Goal: Book appointment/travel/reservation

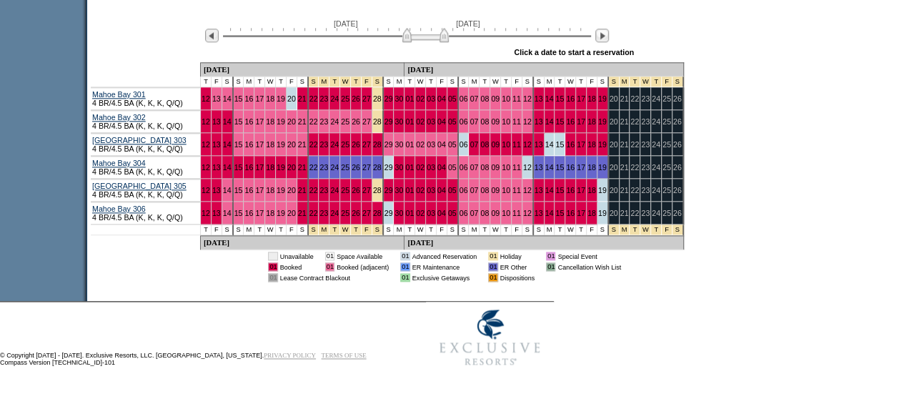
scroll to position [808, 0]
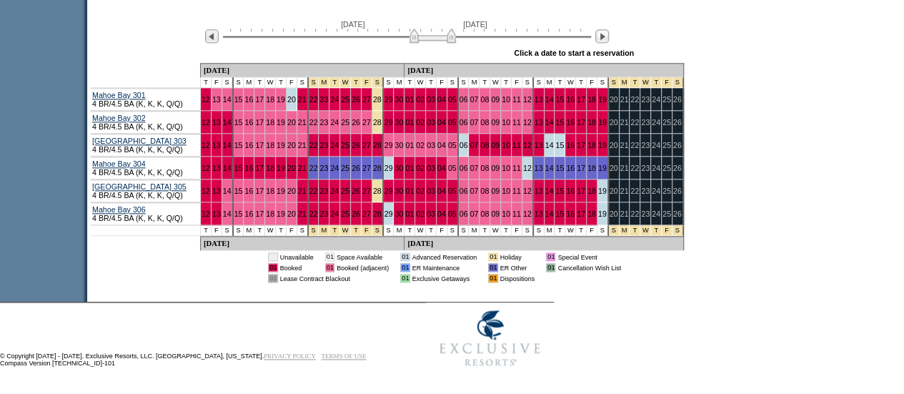
drag, startPoint x: 432, startPoint y: 44, endPoint x: 439, endPoint y: 42, distance: 7.3
click at [439, 42] on img at bounding box center [433, 36] width 46 height 14
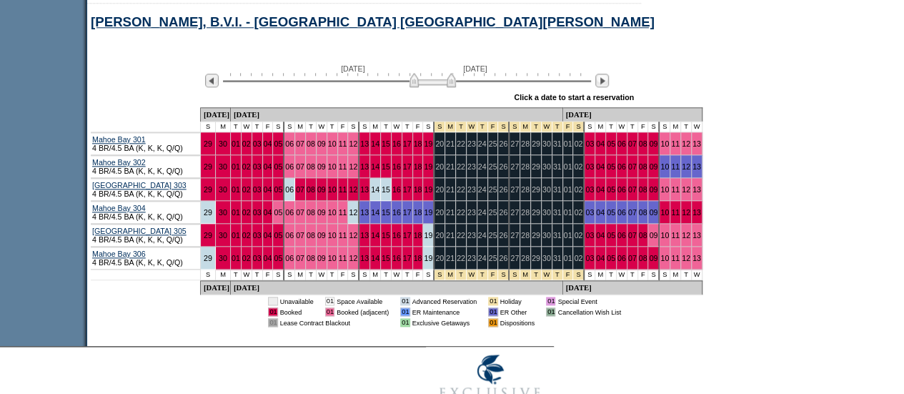
scroll to position [763, 0]
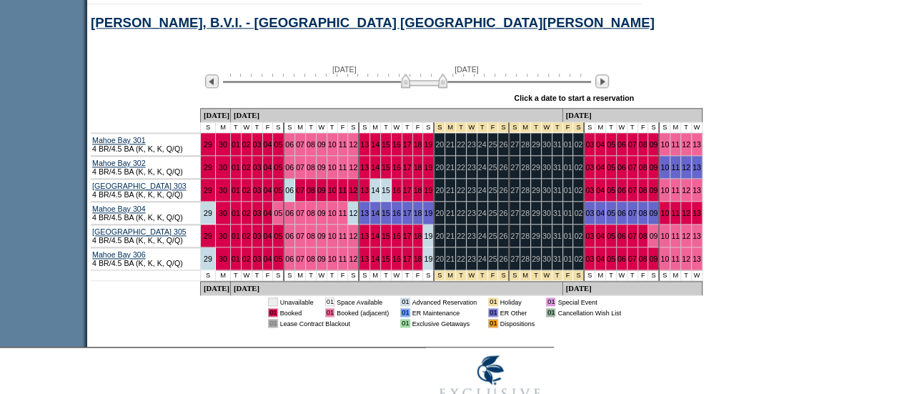
drag, startPoint x: 440, startPoint y: 89, endPoint x: 432, endPoint y: 89, distance: 8.6
click at [432, 88] on img at bounding box center [424, 81] width 46 height 14
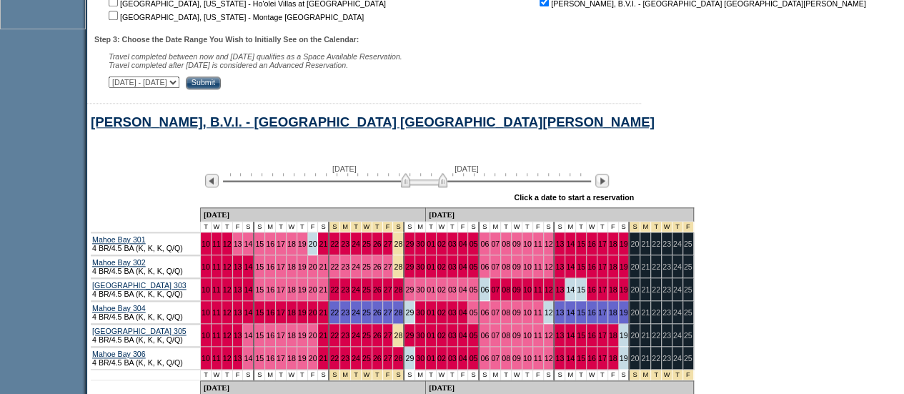
scroll to position [664, 0]
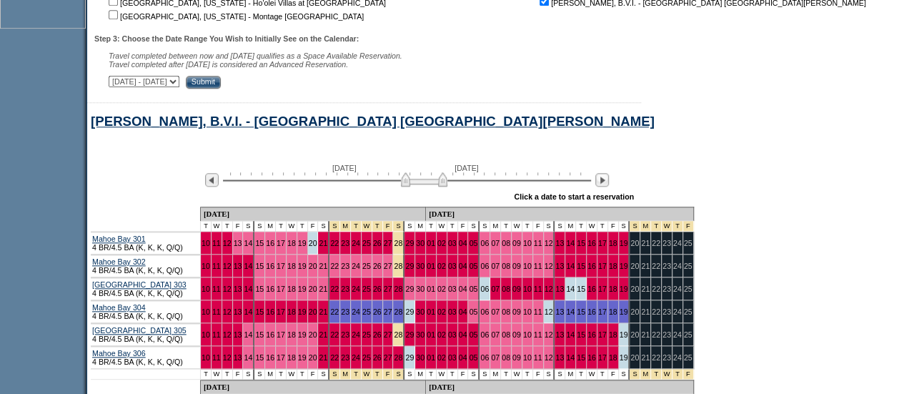
click at [179, 81] on select "[DATE] - [DATE] [DATE] - [DATE] [DATE] - [DATE] [DATE] - [DATE] [DATE] - [DATE]…" at bounding box center [144, 81] width 71 height 11
select select "[DATE]|[DATE]"
click at [116, 79] on select "[DATE] - [DATE] [DATE] - [DATE] [DATE] - [DATE] [DATE] - [DATE] [DATE] - [DATE]…" at bounding box center [144, 81] width 71 height 11
click at [221, 83] on input "Submit" at bounding box center [203, 82] width 35 height 13
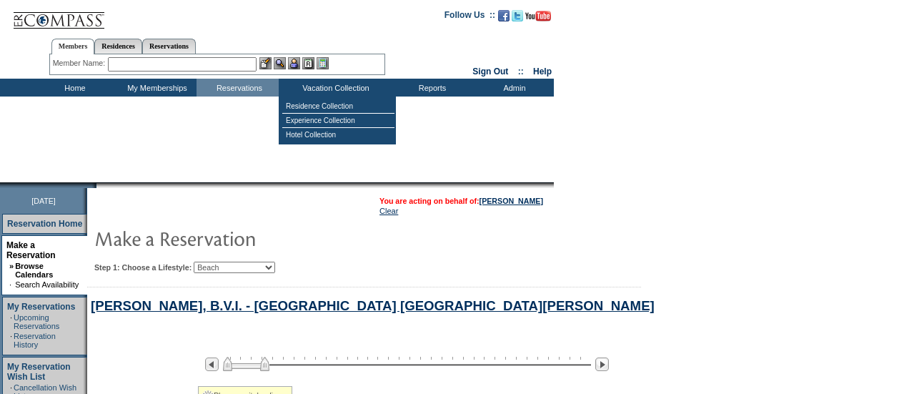
select select "Beach"
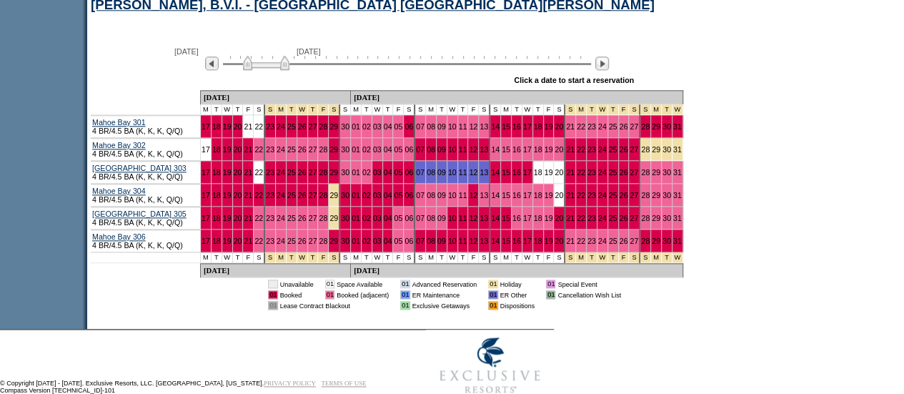
scroll to position [789, 0]
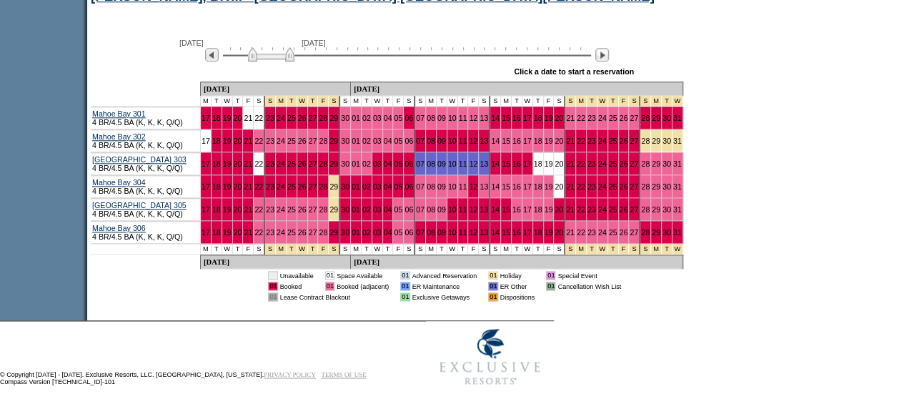
click at [283, 61] on img at bounding box center [271, 54] width 46 height 14
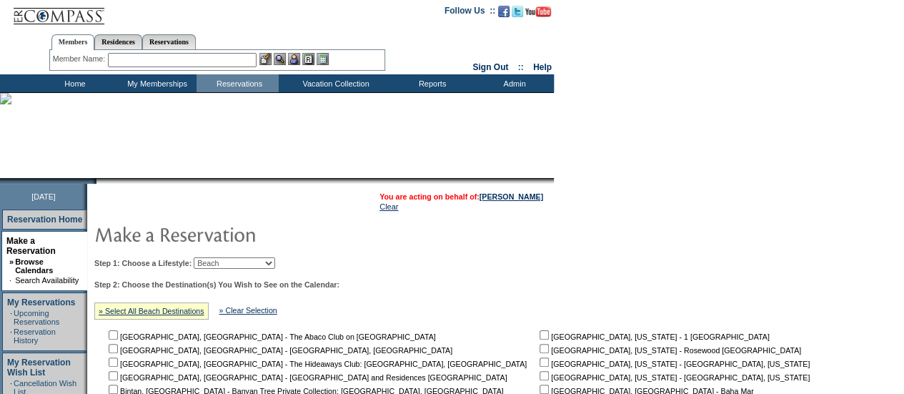
scroll to position [0, 0]
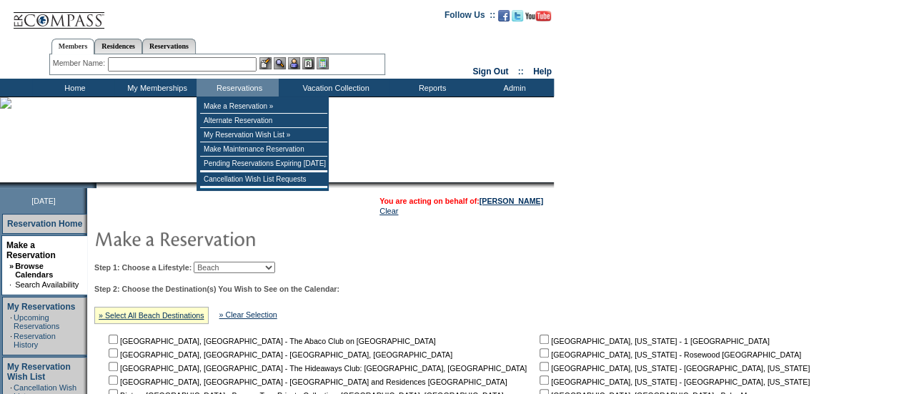
click at [213, 59] on input "text" at bounding box center [182, 64] width 149 height 14
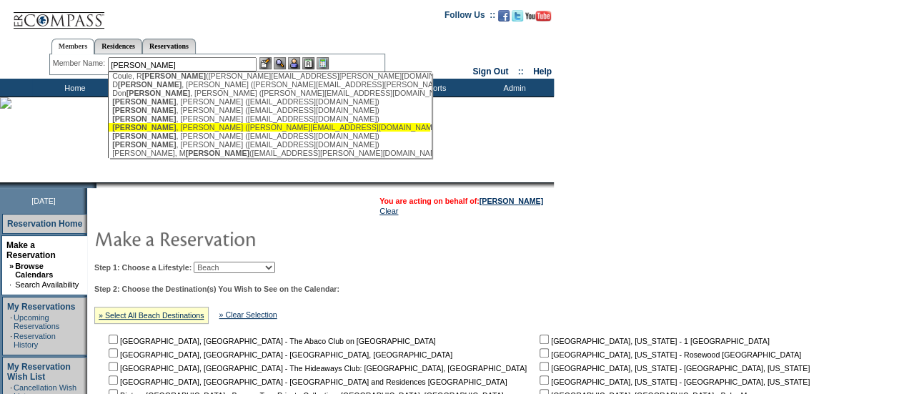
scroll to position [54, 0]
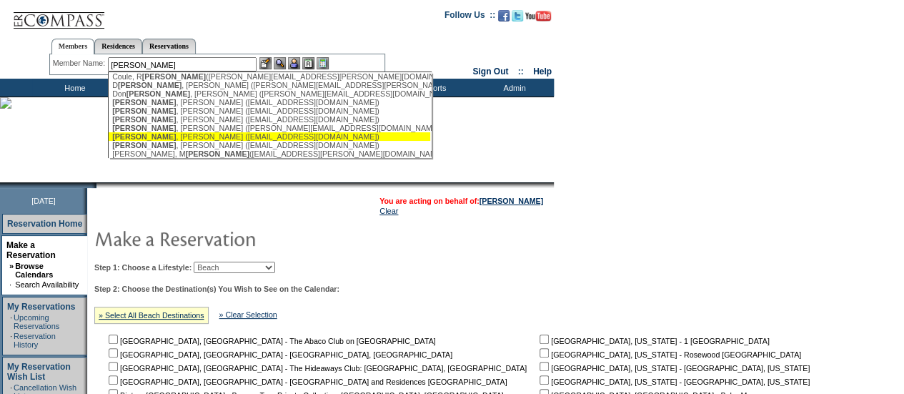
click at [214, 138] on div "Egan , Michael J. (mikee@cmllc.com)" at bounding box center [269, 136] width 315 height 9
type input "Egan, Michael J. (mikee@cmllc.com)"
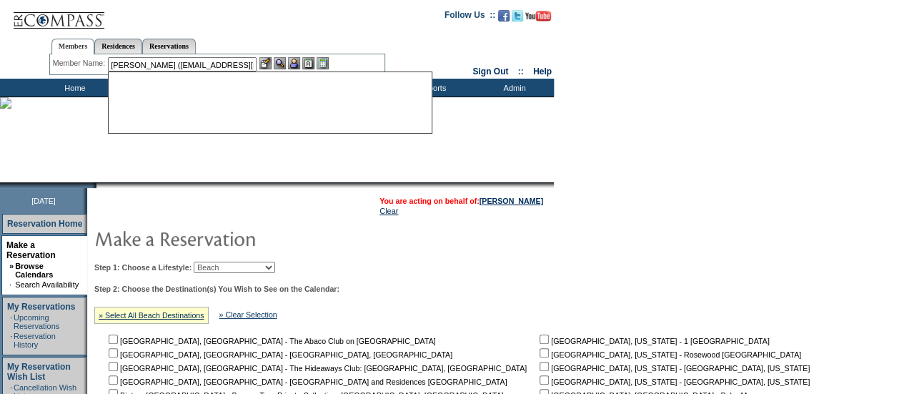
scroll to position [0, 0]
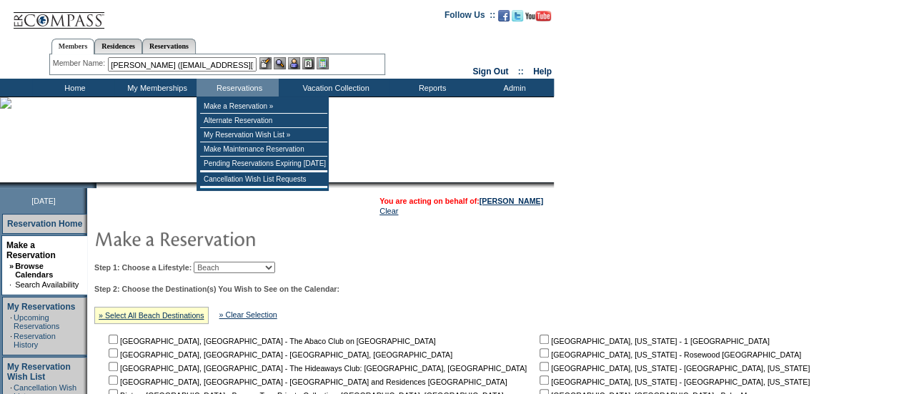
click at [297, 61] on img at bounding box center [294, 63] width 12 height 12
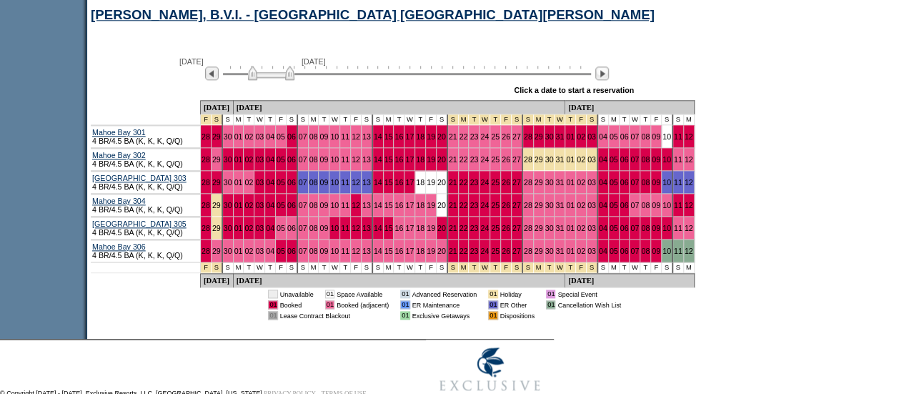
scroll to position [773, 0]
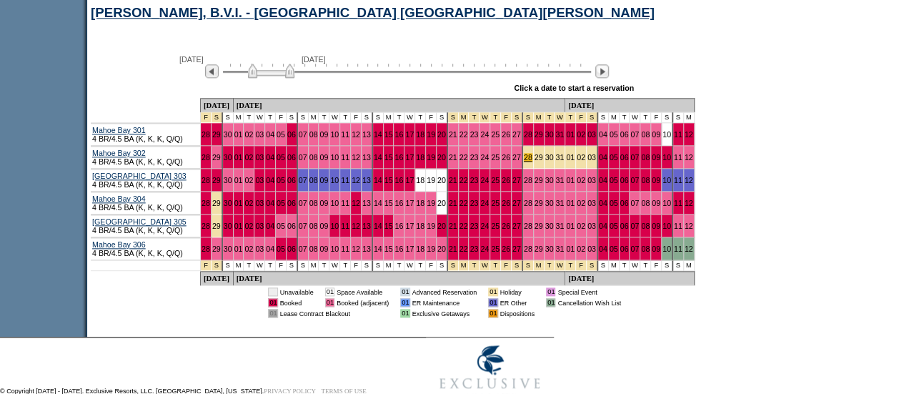
click at [524, 162] on link "28" at bounding box center [528, 157] width 9 height 9
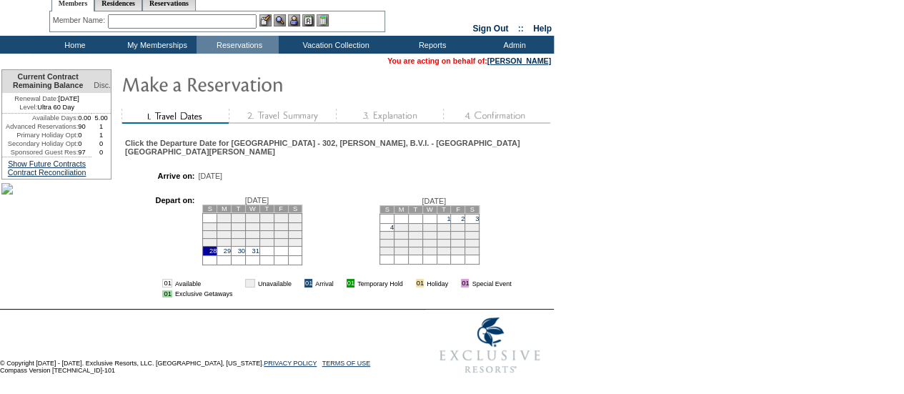
scroll to position [86, 0]
click at [389, 223] on td "4" at bounding box center [387, 227] width 14 height 8
